Goal: Information Seeking & Learning: Learn about a topic

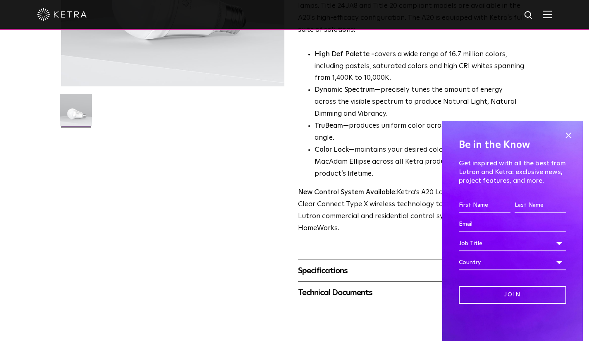
scroll to position [199, 0]
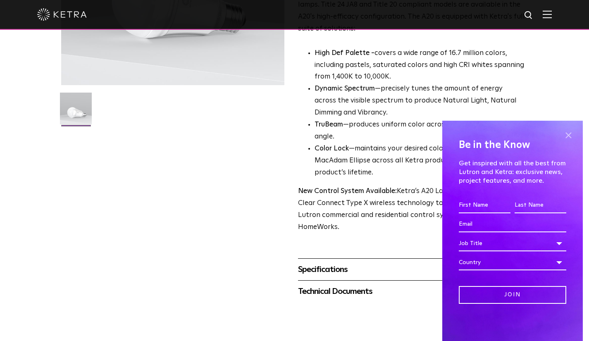
click at [568, 134] on span at bounding box center [568, 135] width 12 height 12
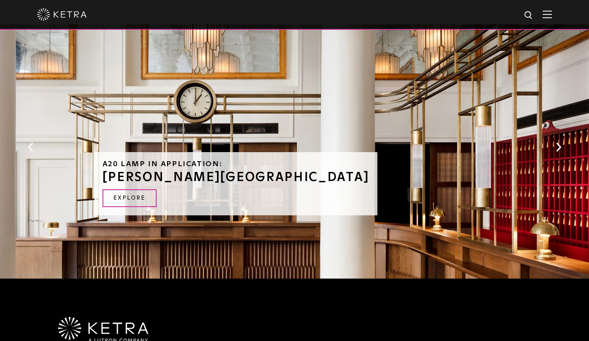
scroll to position [793, 0]
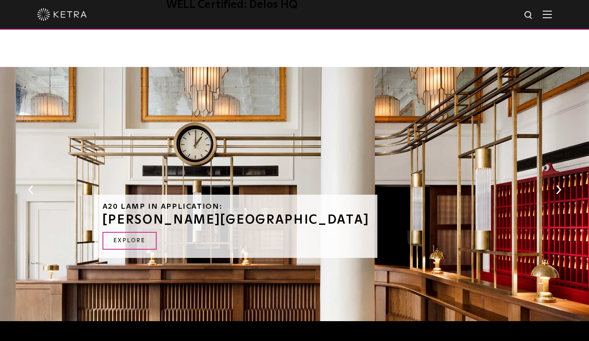
click at [560, 191] on button "Next" at bounding box center [559, 189] width 8 height 11
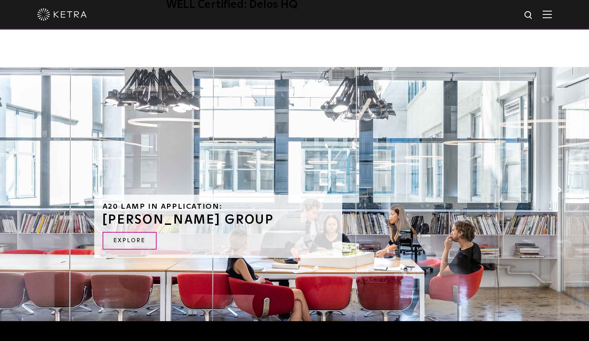
click at [560, 191] on button "Next" at bounding box center [559, 189] width 8 height 11
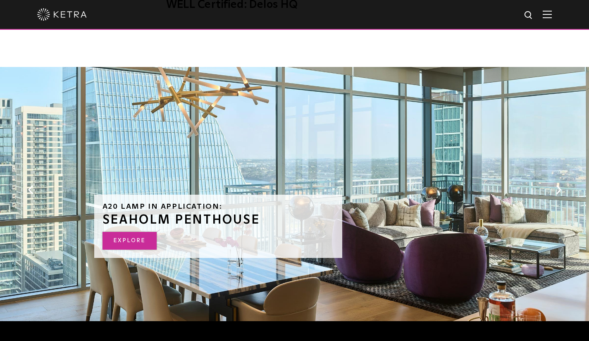
click at [145, 240] on link "Explore" at bounding box center [130, 241] width 54 height 18
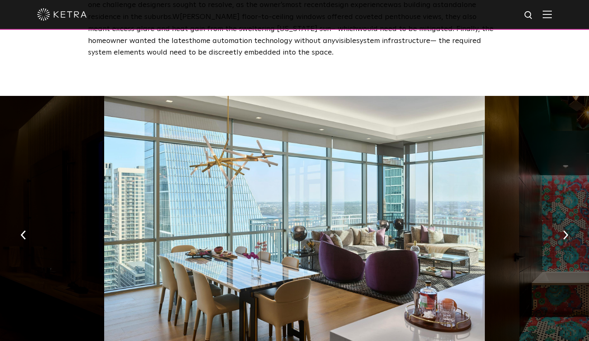
scroll to position [1203, 0]
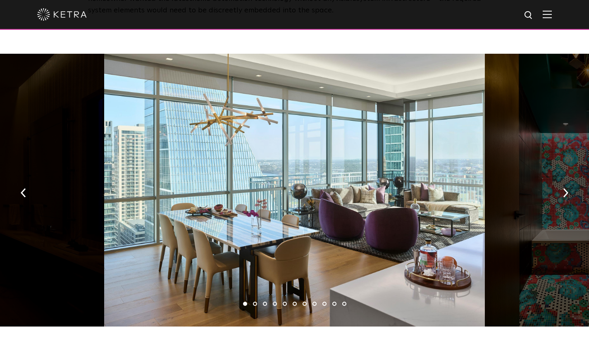
click at [255, 302] on li "2" at bounding box center [255, 304] width 4 height 4
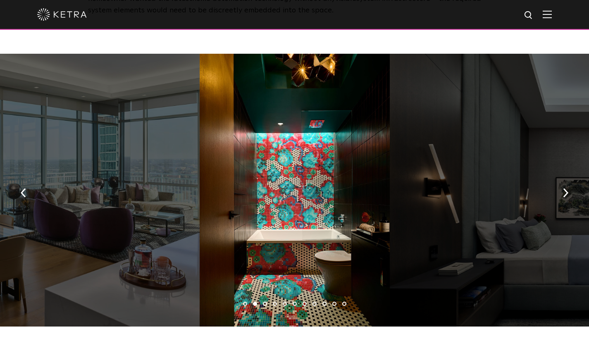
click at [264, 302] on li "3" at bounding box center [265, 304] width 4 height 4
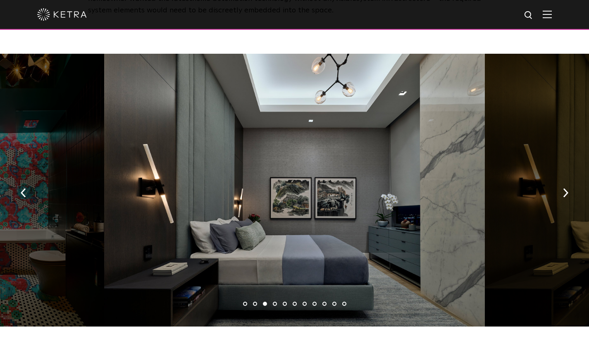
click at [273, 302] on li "4" at bounding box center [275, 304] width 4 height 4
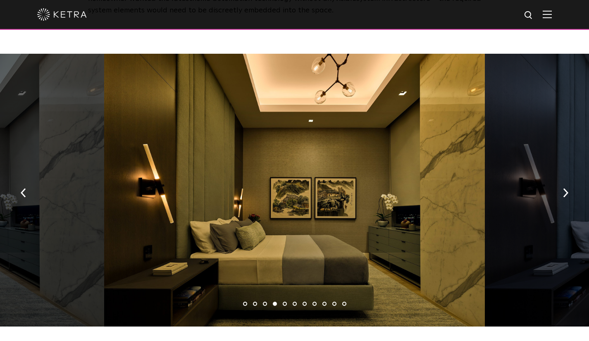
click at [285, 302] on li "5" at bounding box center [285, 304] width 4 height 4
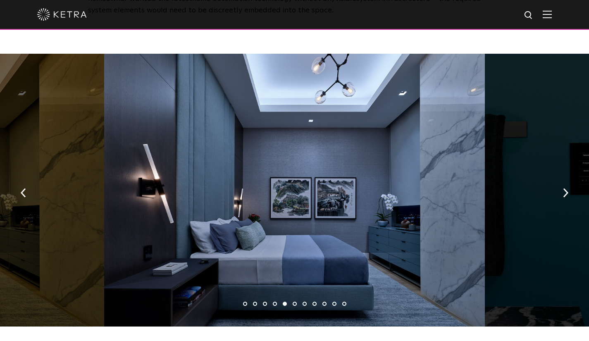
click at [296, 302] on li "6" at bounding box center [295, 304] width 4 height 4
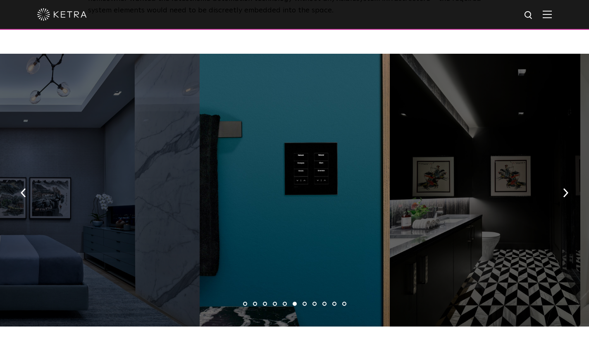
click at [311, 151] on div at bounding box center [295, 190] width 190 height 273
click at [303, 145] on div at bounding box center [295, 190] width 190 height 273
click at [305, 302] on li "7" at bounding box center [305, 304] width 4 height 4
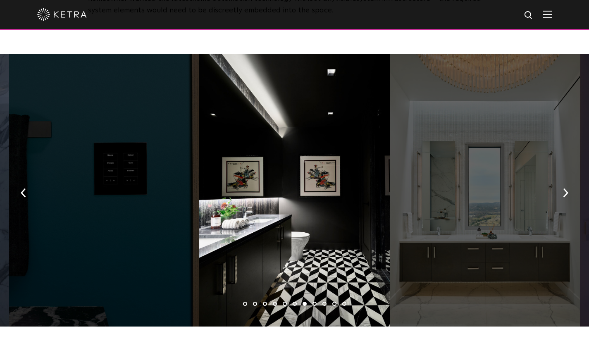
click at [315, 302] on li "8" at bounding box center [315, 304] width 4 height 4
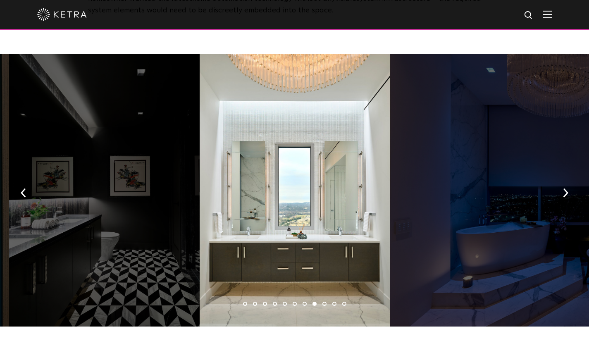
click at [323, 302] on li "9" at bounding box center [325, 304] width 4 height 4
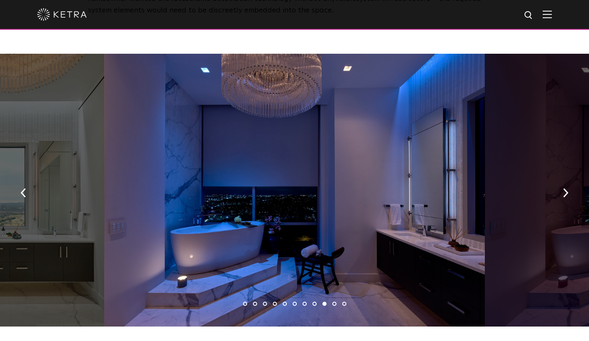
click at [334, 302] on li "10" at bounding box center [335, 304] width 4 height 4
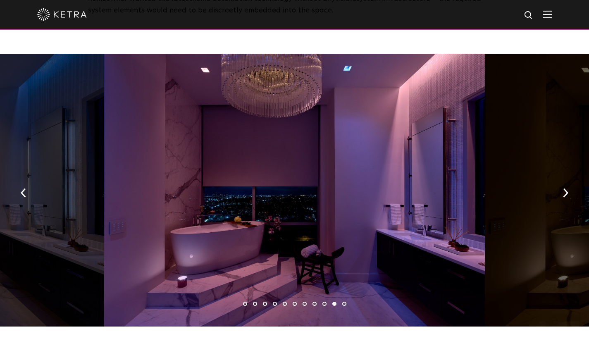
click at [345, 302] on li "11" at bounding box center [344, 304] width 4 height 4
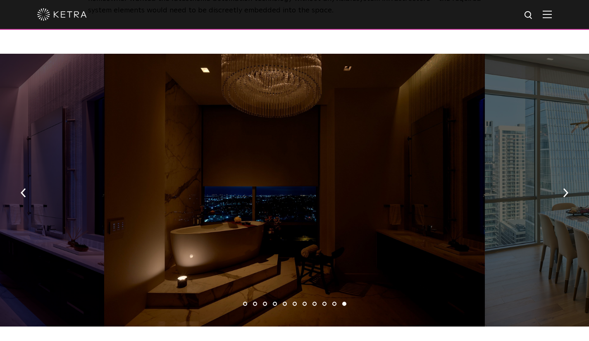
click at [332, 298] on ul "1 2 3 4 5 6 7 8 9 10 11" at bounding box center [294, 304] width 589 height 12
click at [334, 302] on li "10" at bounding box center [335, 304] width 4 height 4
